Goal: Task Accomplishment & Management: Use online tool/utility

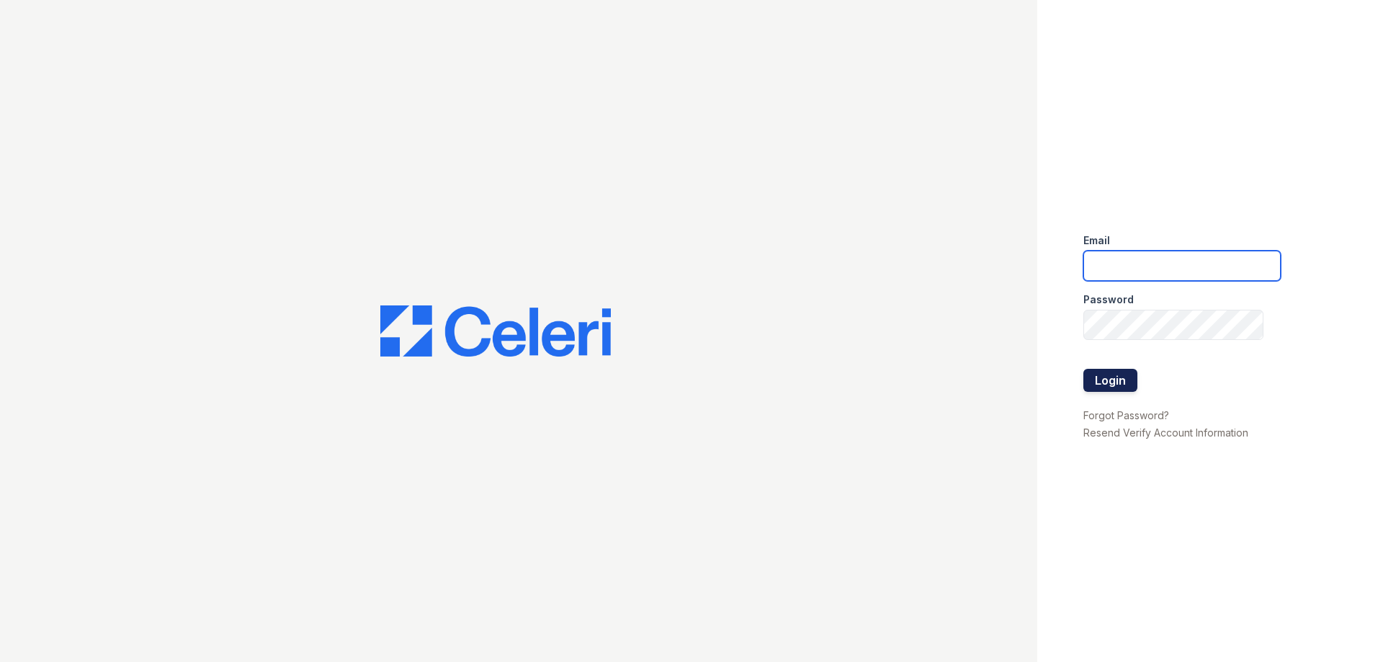
type input "[EMAIL_ADDRESS][DOMAIN_NAME]"
click at [1098, 371] on button "Login" at bounding box center [1110, 380] width 54 height 23
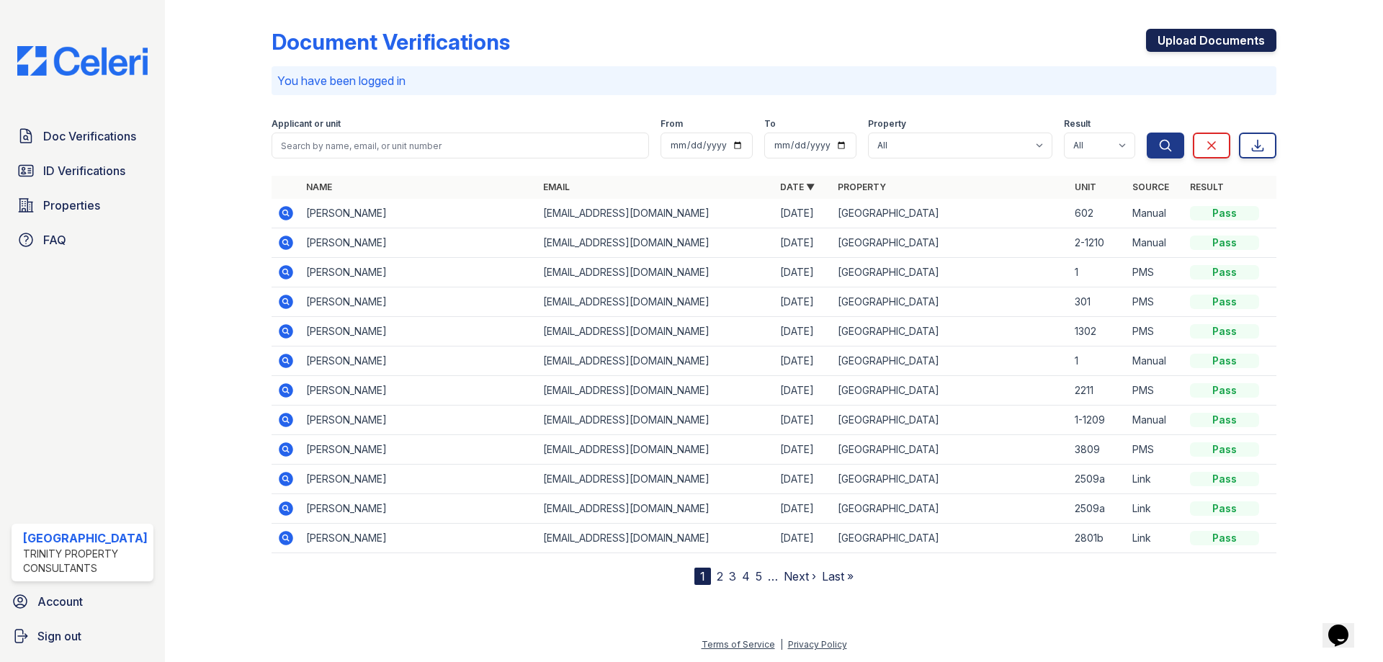
click at [1241, 34] on link "Upload Documents" at bounding box center [1211, 40] width 130 height 23
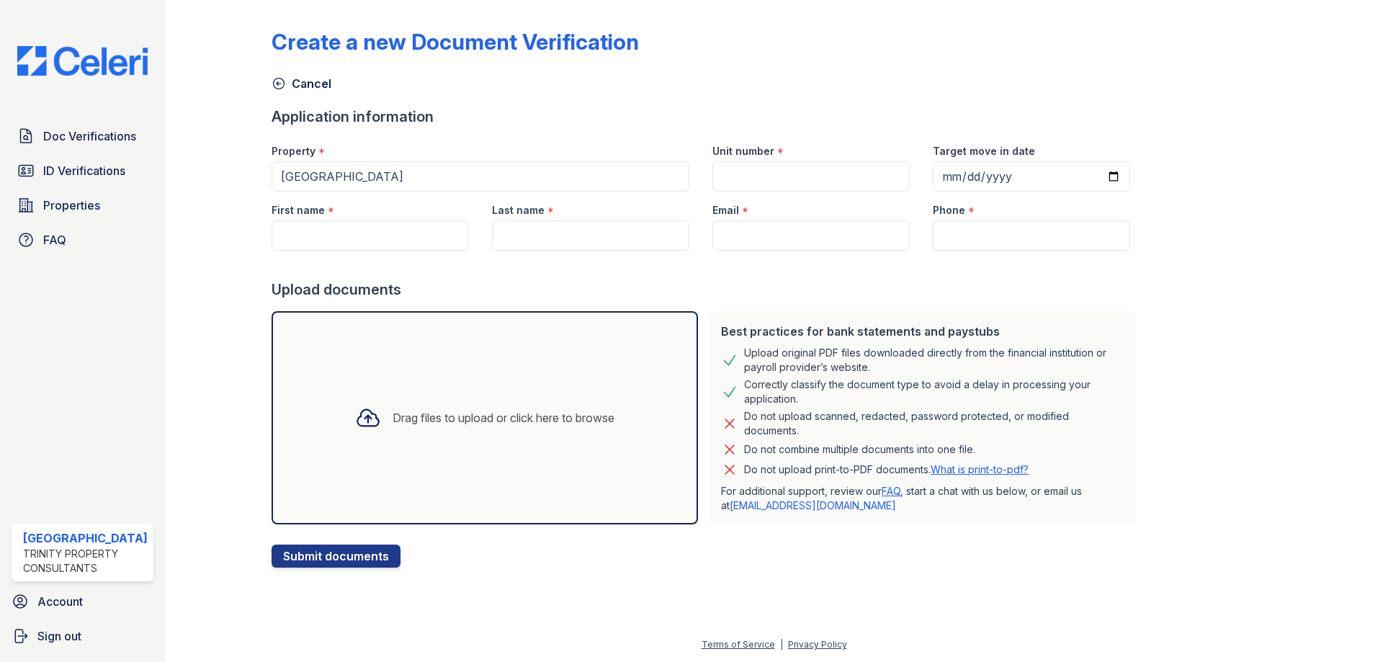
click at [450, 420] on div "Drag files to upload or click here to browse" at bounding box center [504, 417] width 222 height 17
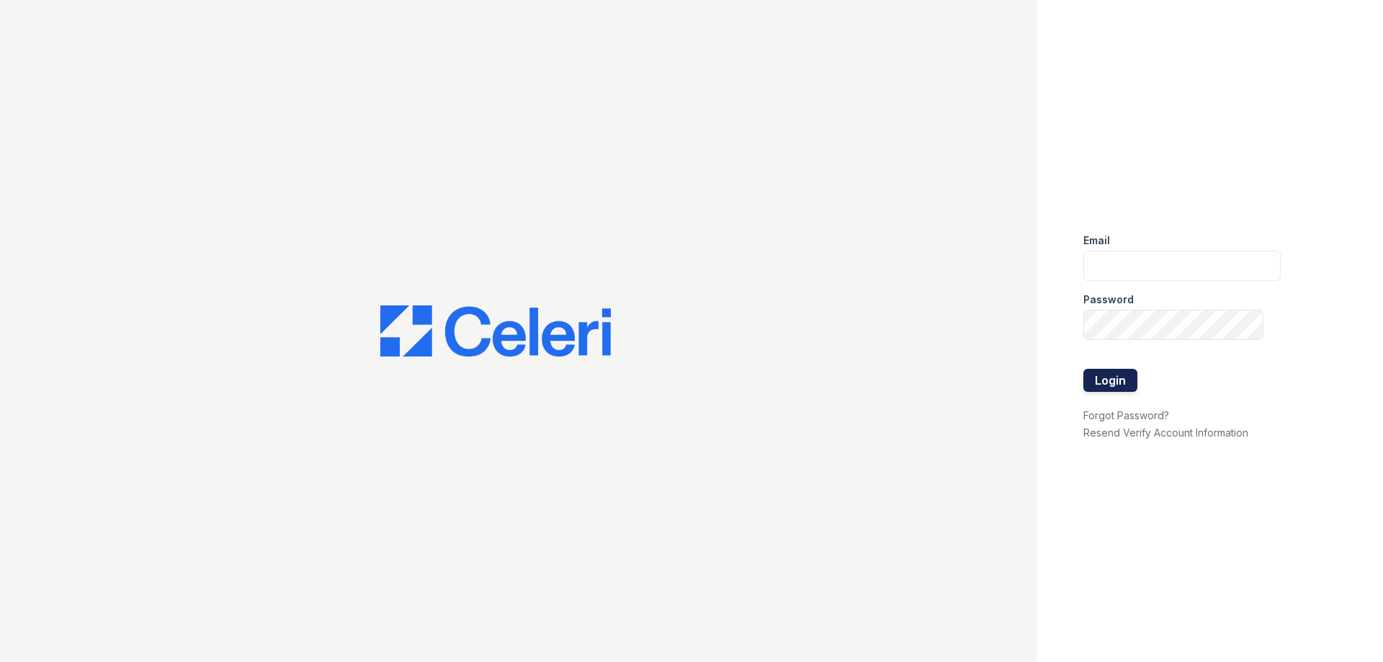
type input "[EMAIL_ADDRESS][DOMAIN_NAME]"
click at [1105, 377] on button "Login" at bounding box center [1110, 380] width 54 height 23
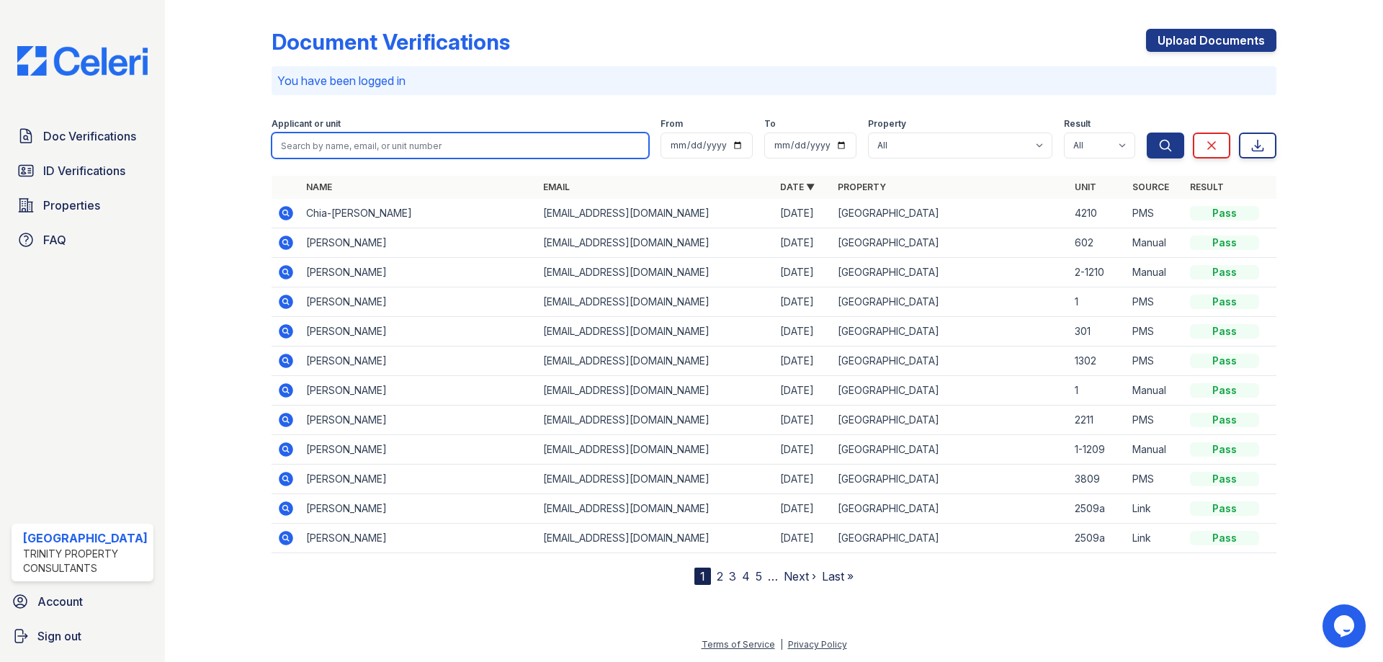
click at [412, 147] on input "search" at bounding box center [460, 146] width 377 height 26
type input "suzanne"
click at [1147, 133] on button "Search" at bounding box center [1165, 146] width 37 height 26
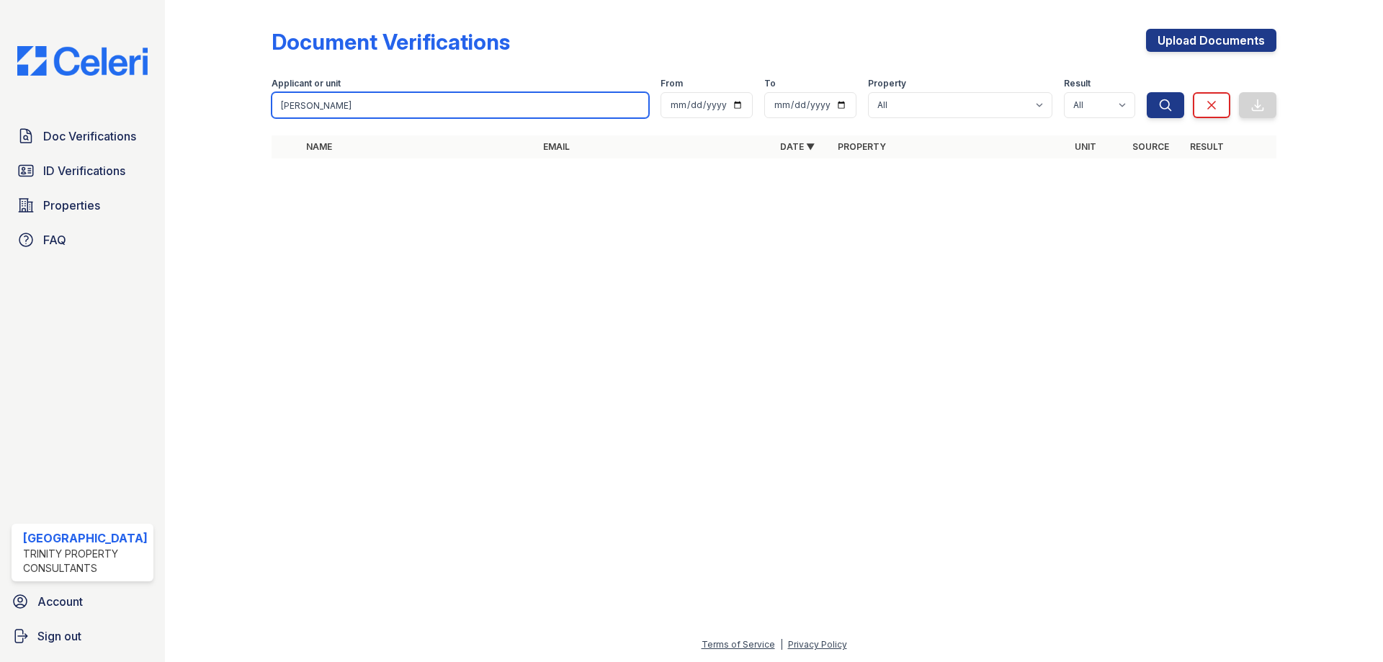
drag, startPoint x: 367, startPoint y: 103, endPoint x: 296, endPoint y: 88, distance: 72.9
click at [296, 88] on div "Applicant or unit suzanne" at bounding box center [460, 98] width 377 height 40
type input "s"
type input "ch"
click at [1147, 92] on button "Search" at bounding box center [1165, 105] width 37 height 26
